Goal: Navigation & Orientation: Understand site structure

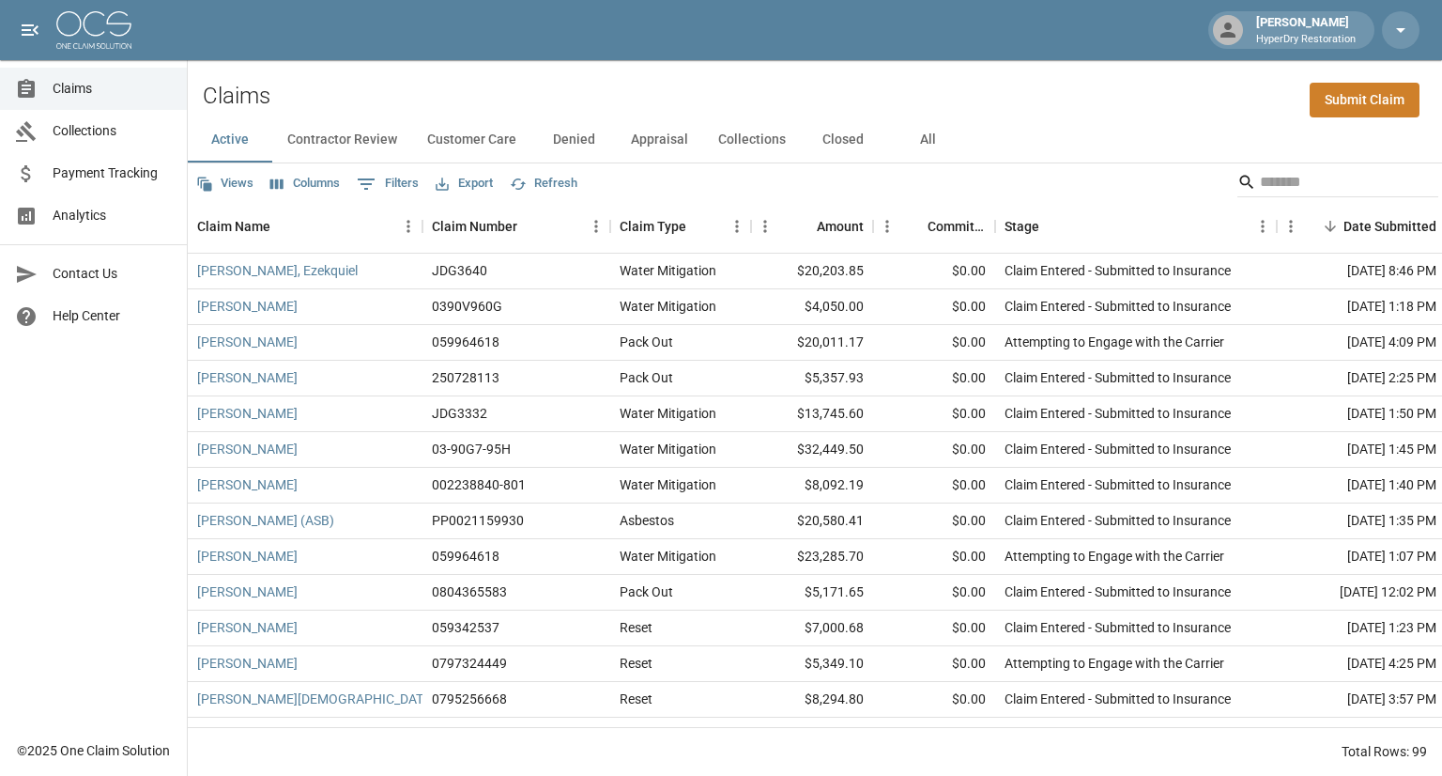
click at [120, 177] on span "Payment Tracking" at bounding box center [112, 173] width 119 height 20
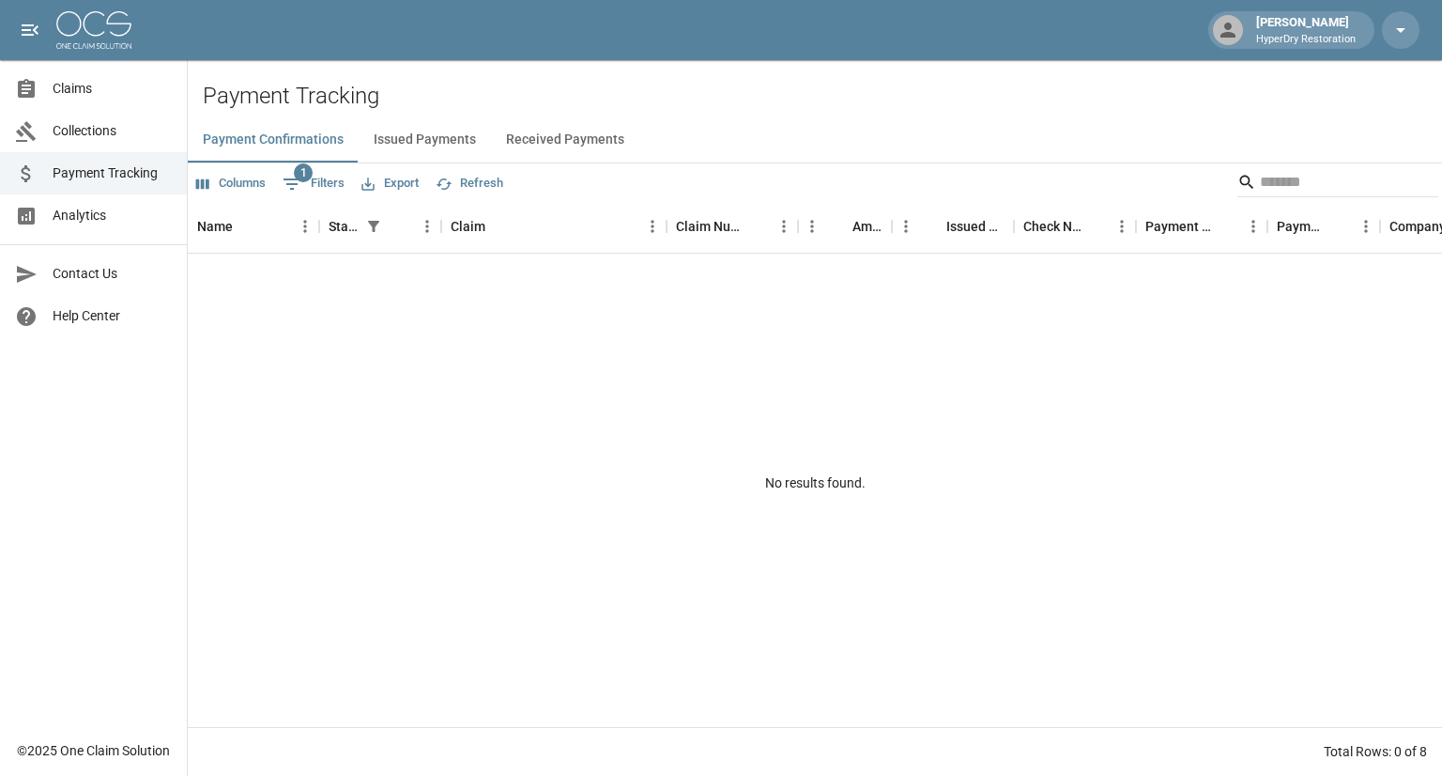
click at [558, 145] on button "Received Payments" at bounding box center [565, 139] width 148 height 45
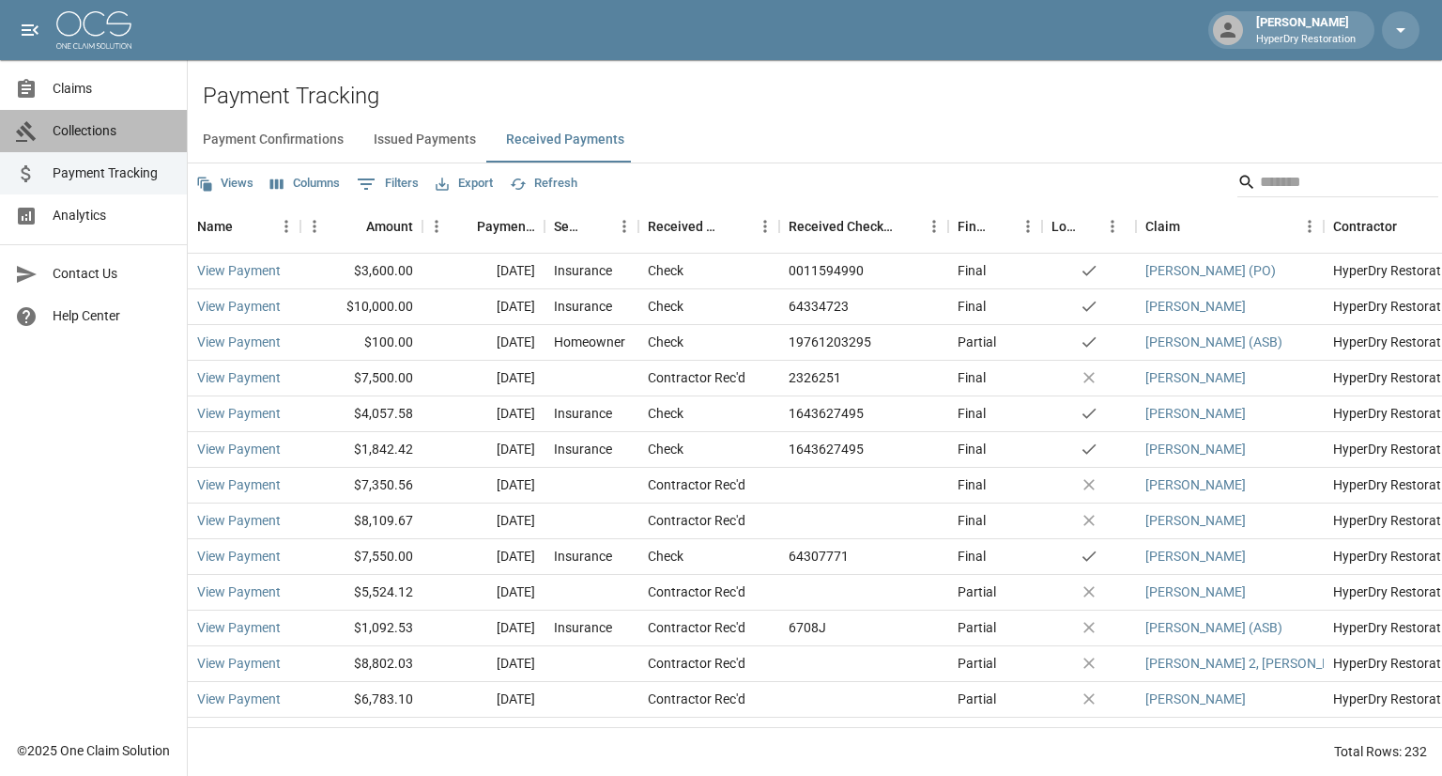
click at [92, 132] on span "Collections" at bounding box center [112, 131] width 119 height 20
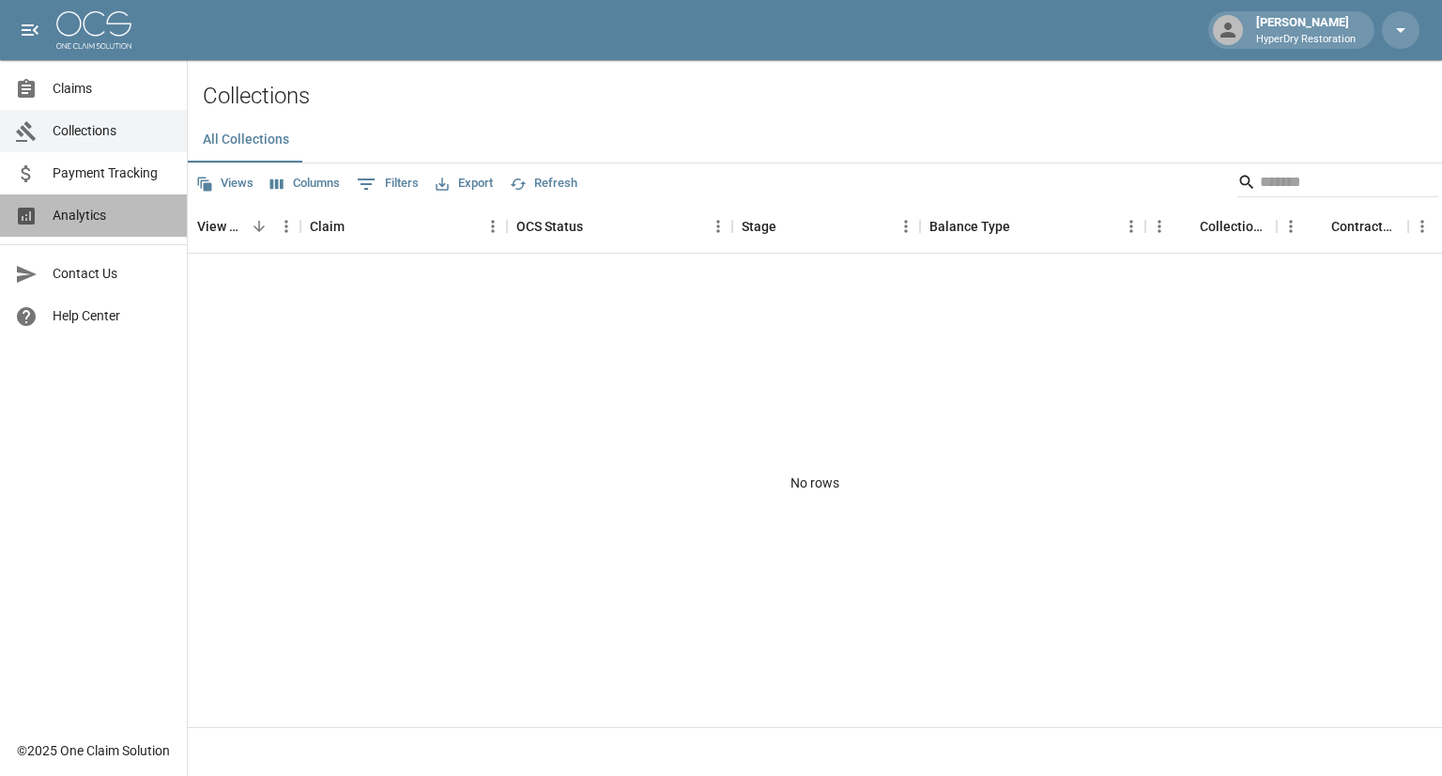
click at [124, 223] on span "Analytics" at bounding box center [112, 216] width 119 height 20
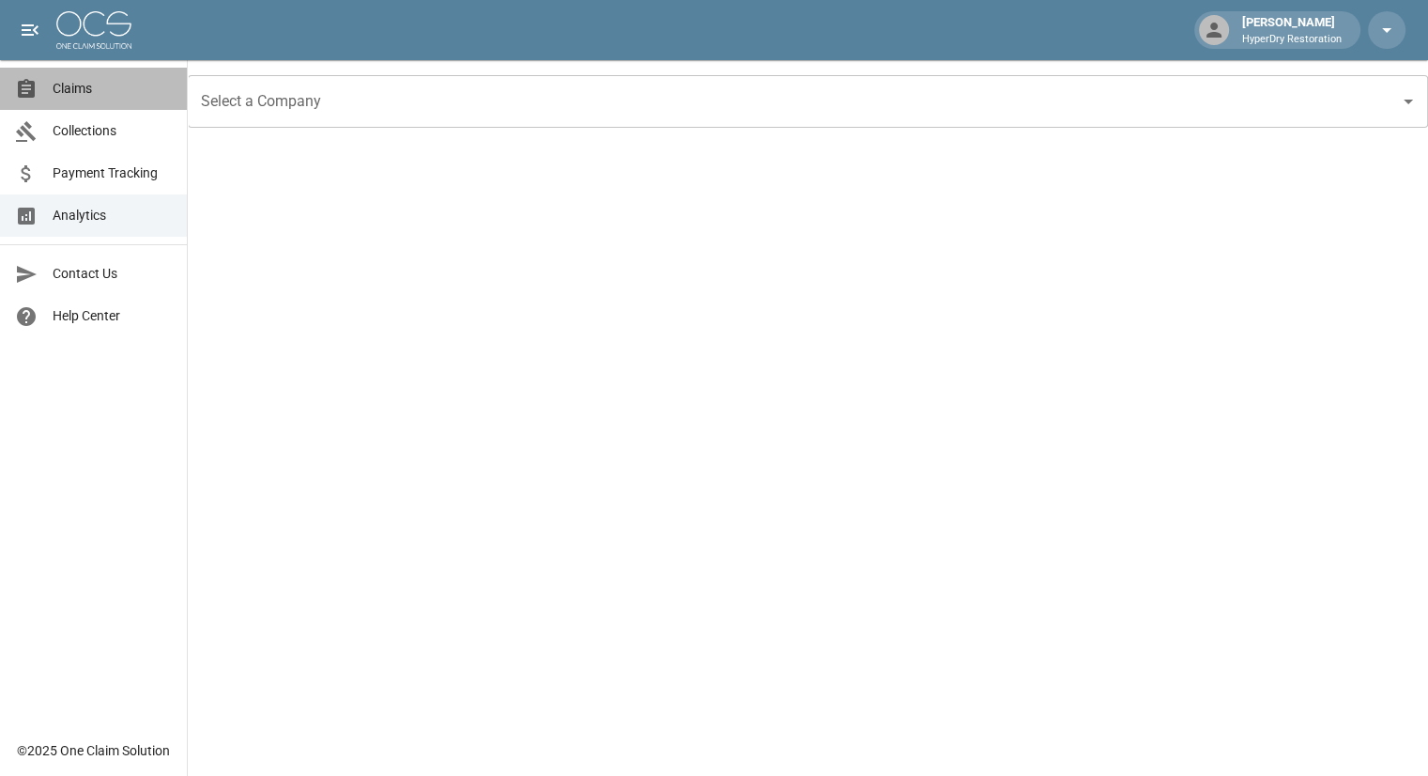
click at [98, 80] on span "Claims" at bounding box center [112, 89] width 119 height 20
